Goal: Navigation & Orientation: Find specific page/section

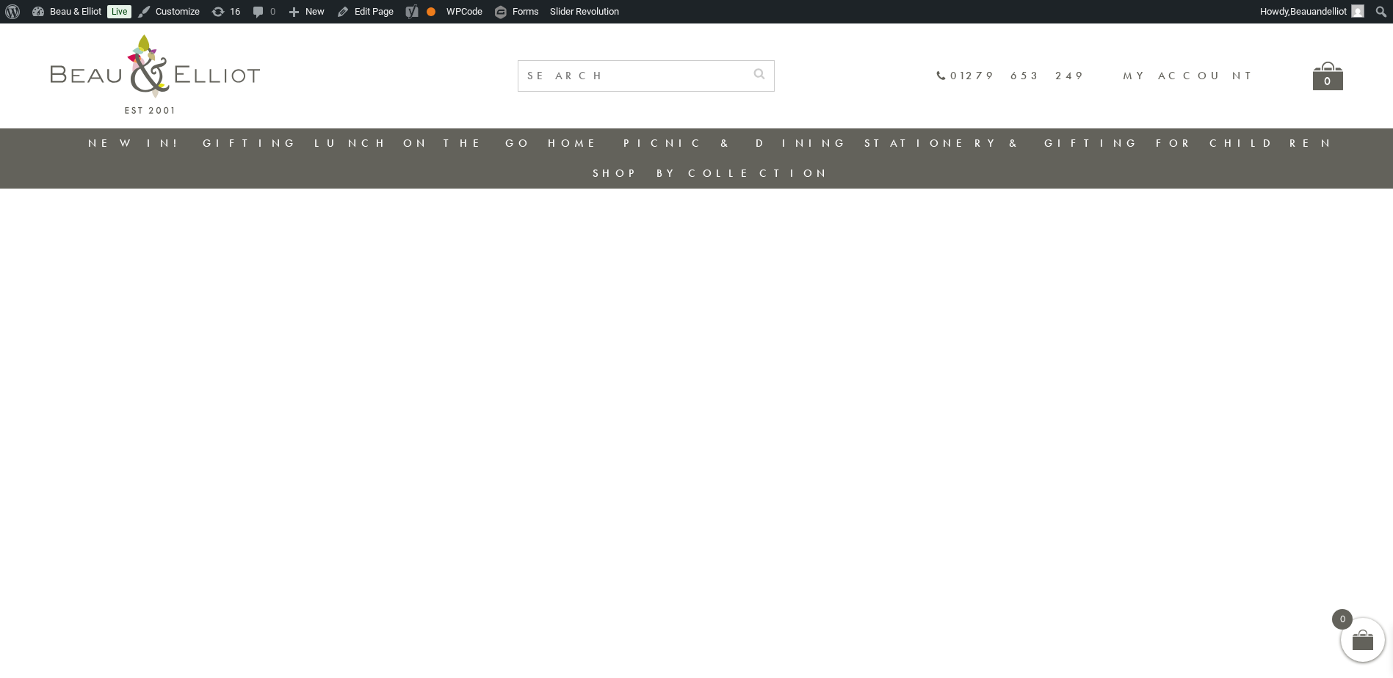
click at [160, 142] on link "New in!" at bounding box center [137, 143] width 98 height 15
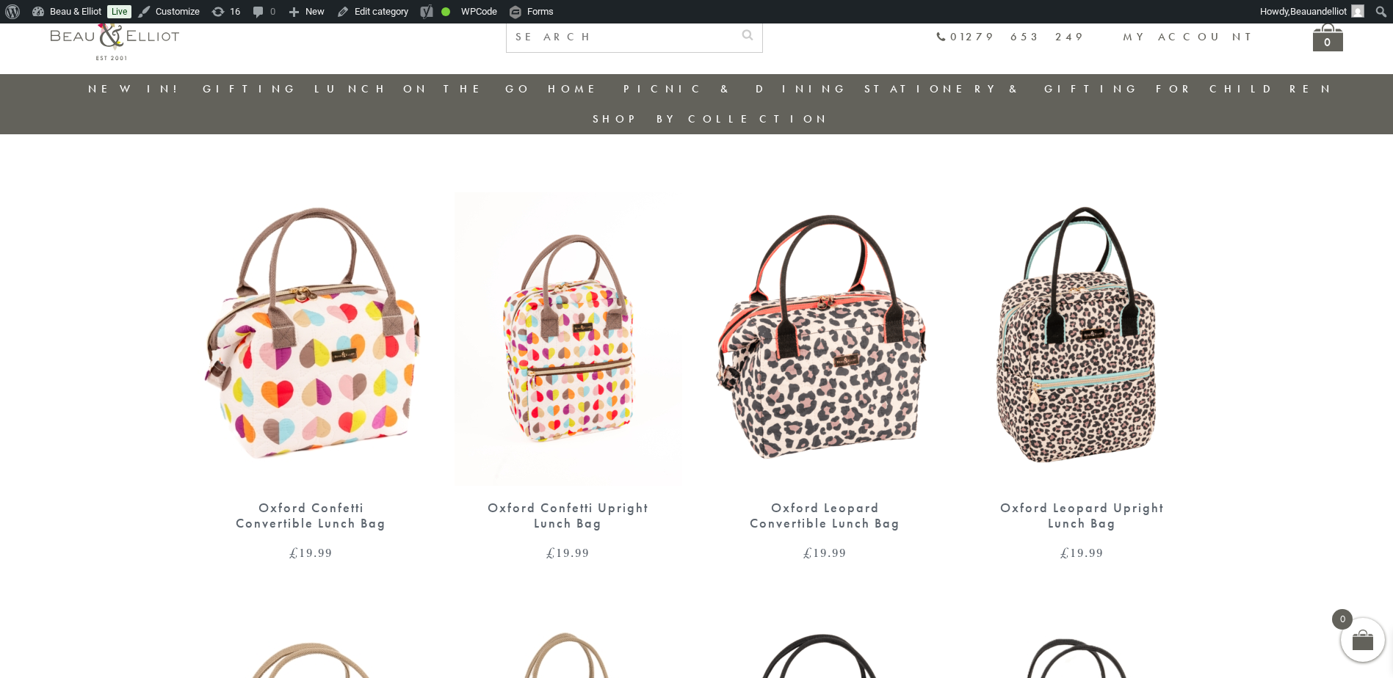
scroll to position [483, 0]
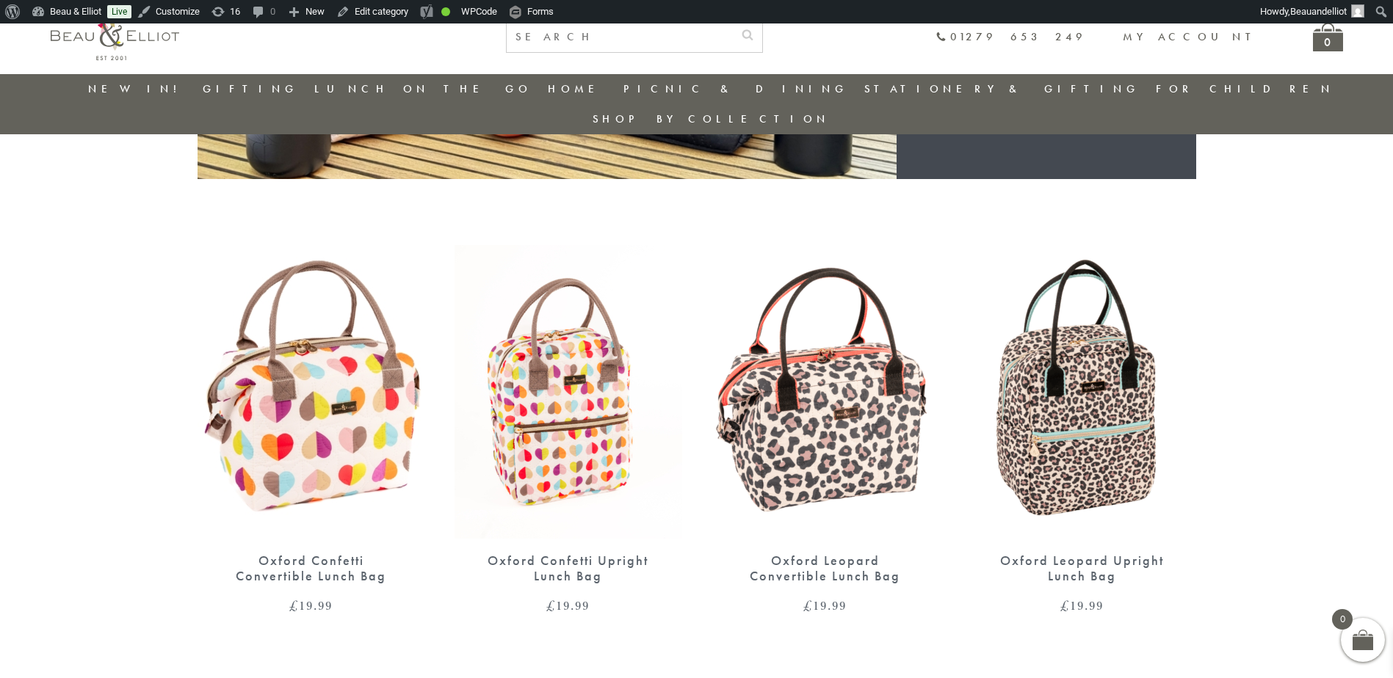
scroll to position [455, 0]
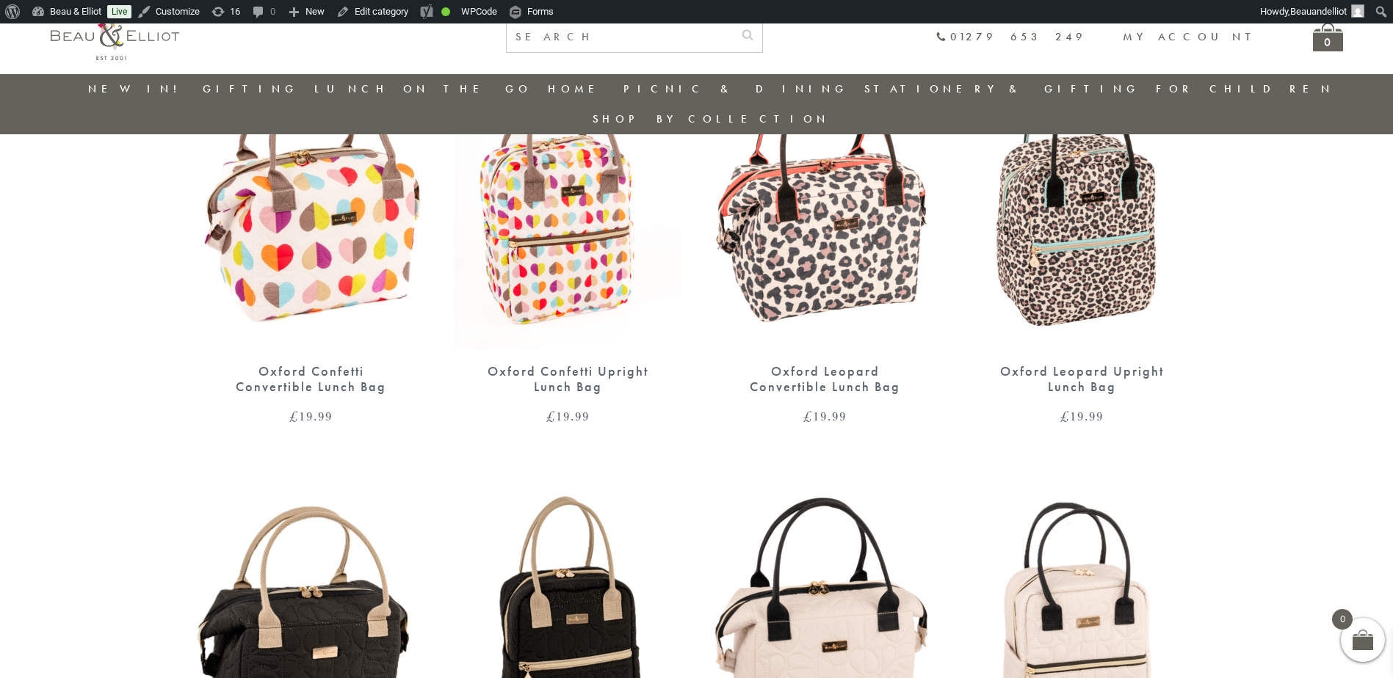
scroll to position [602, 0]
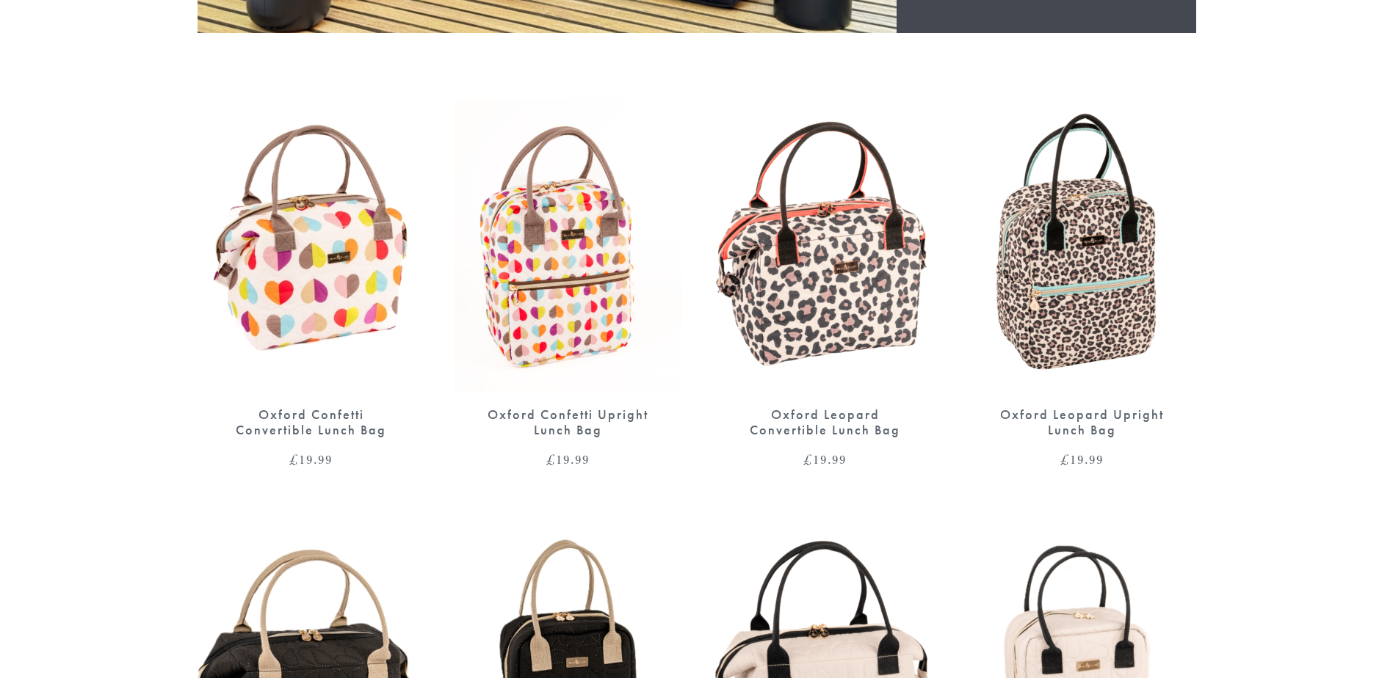
scroll to position [560, 0]
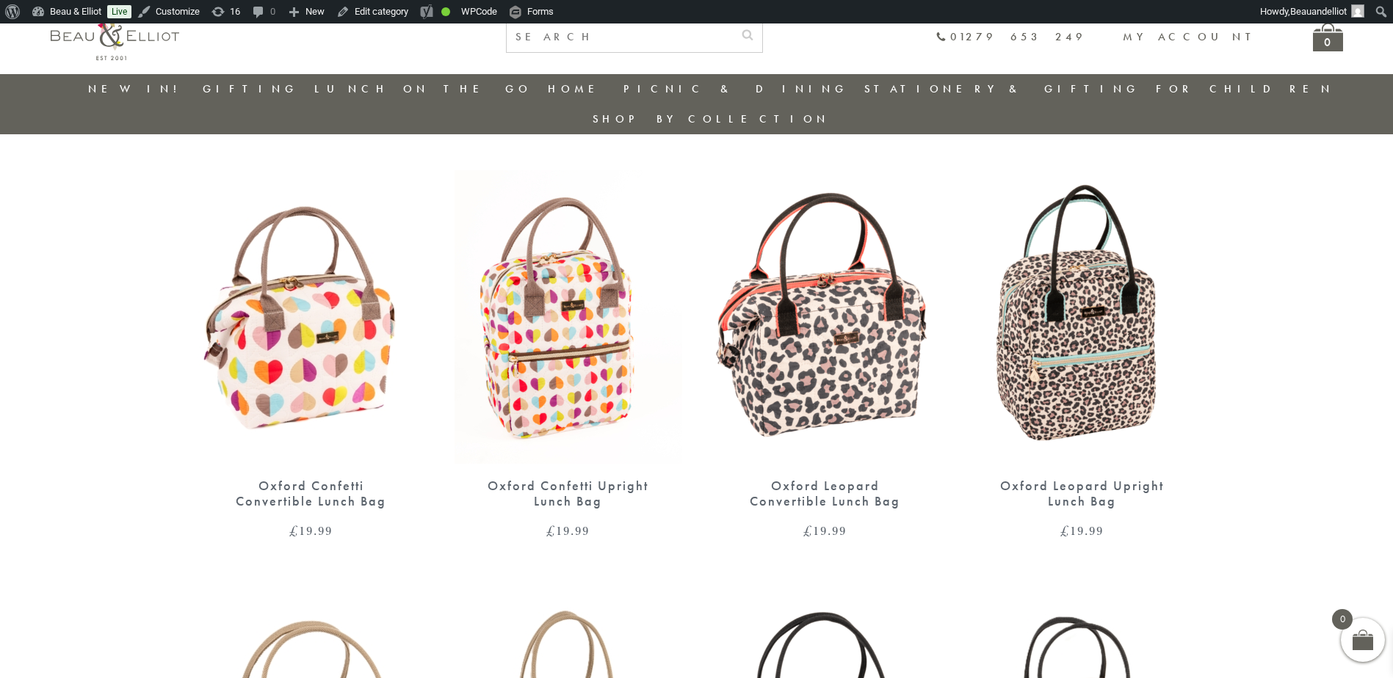
scroll to position [529, 0]
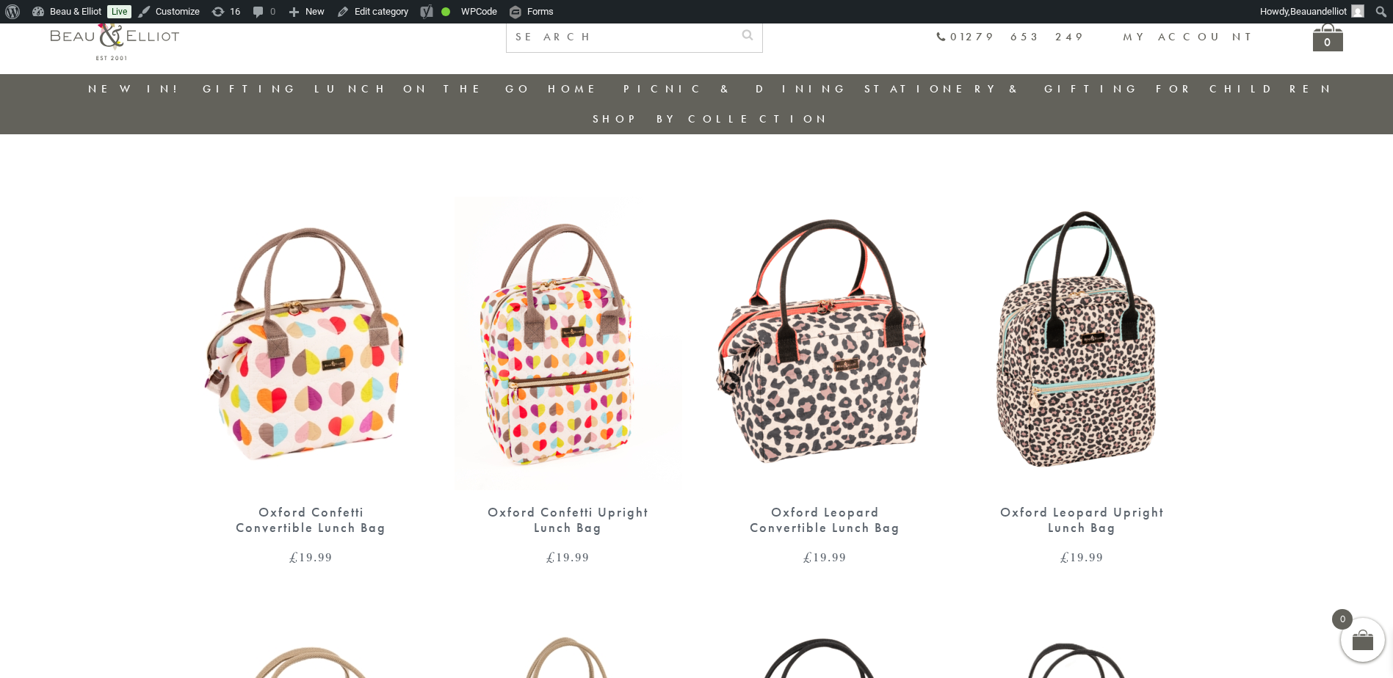
scroll to position [502, 0]
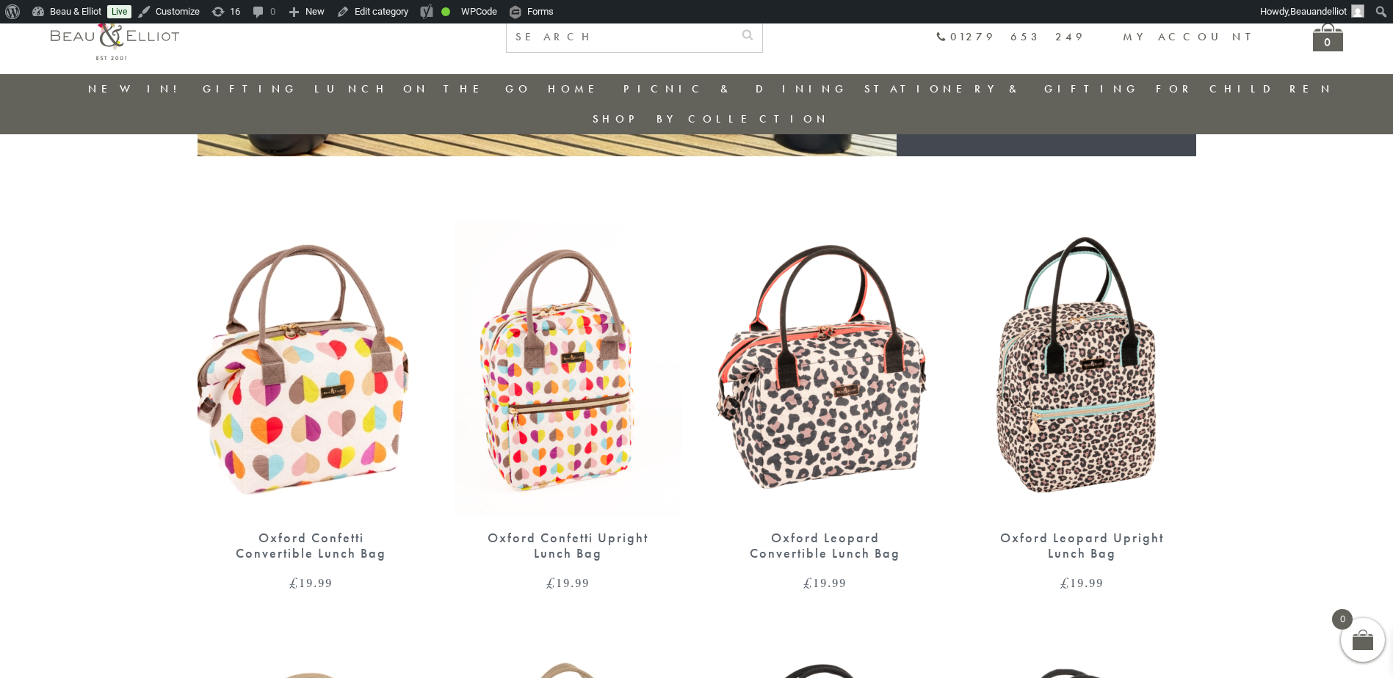
scroll to position [478, 0]
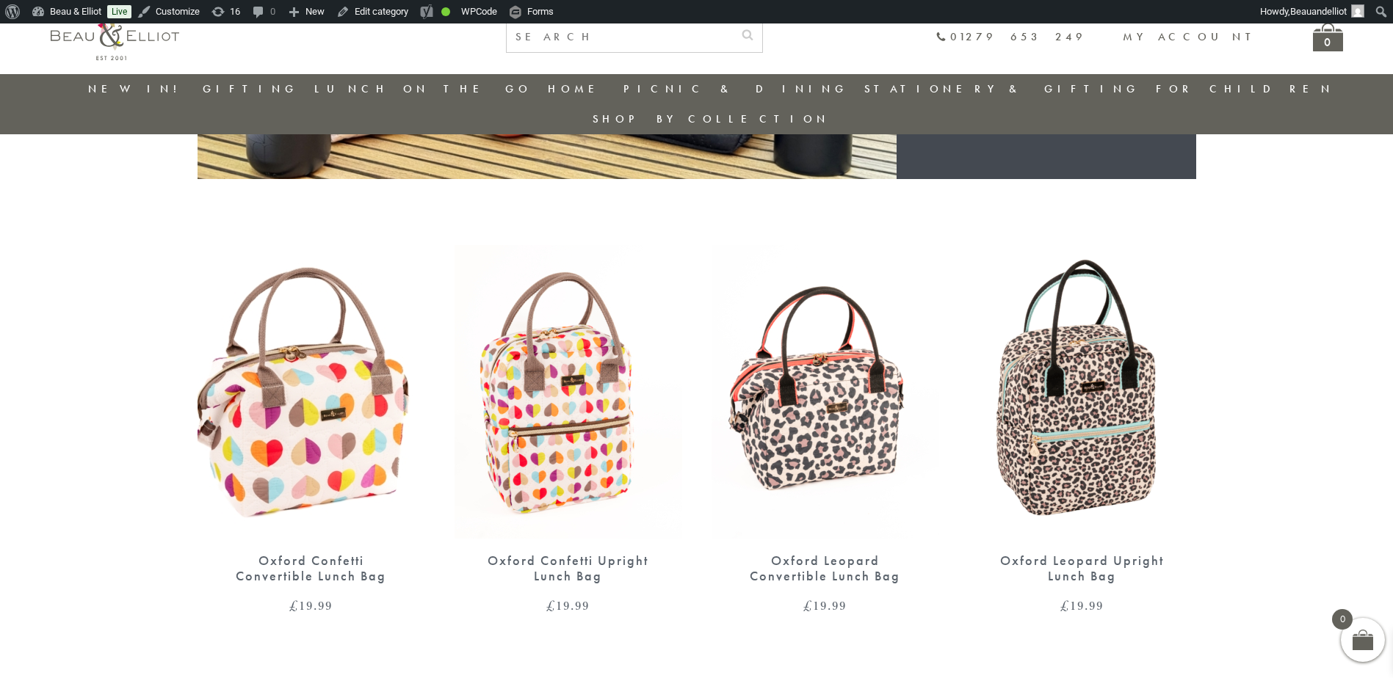
scroll to position [454, 0]
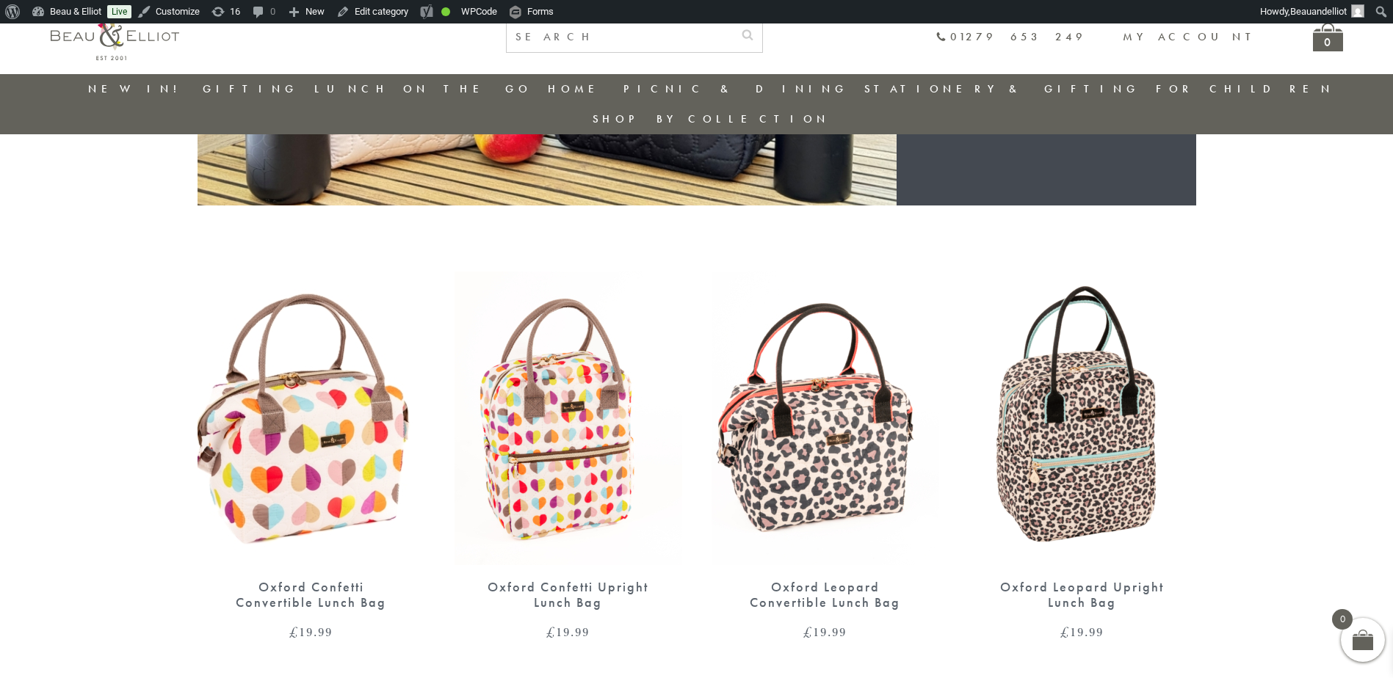
scroll to position [427, 0]
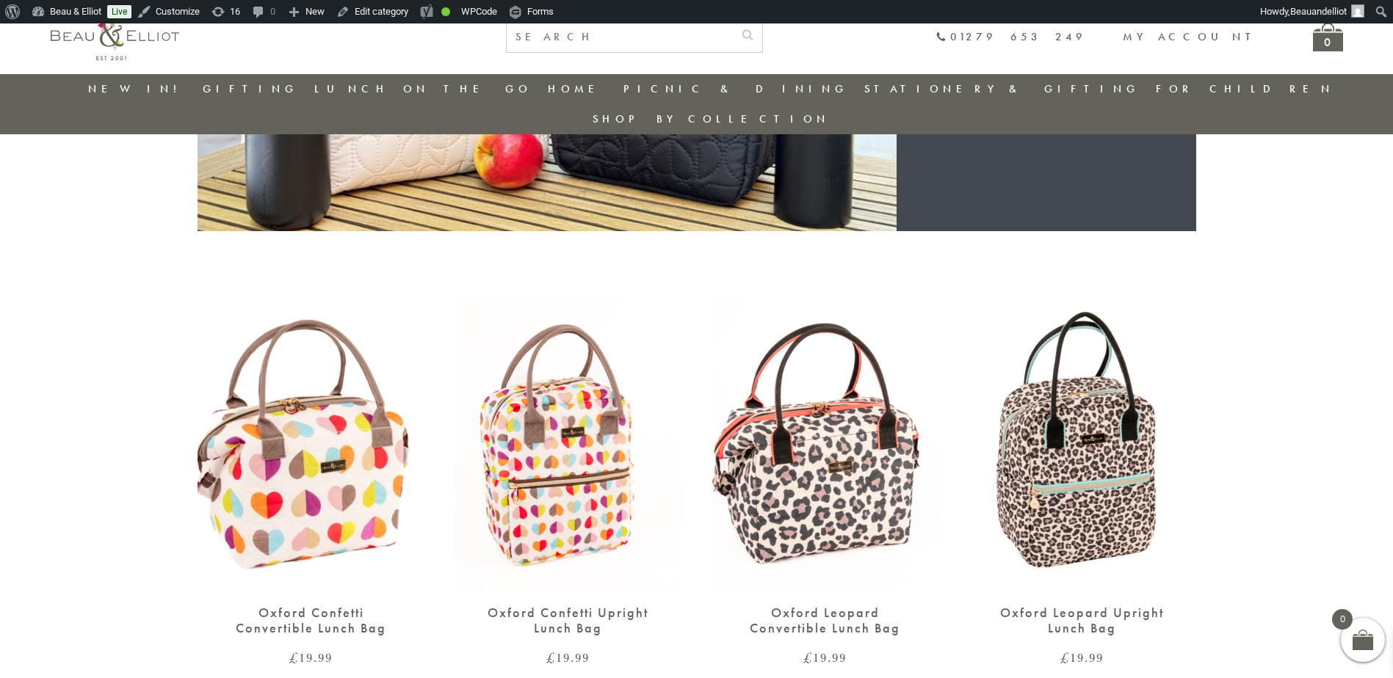
scroll to position [403, 0]
